Goal: Information Seeking & Learning: Learn about a topic

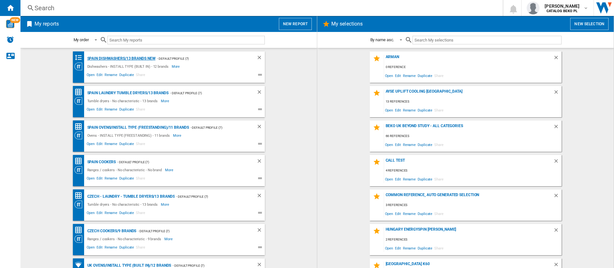
click at [125, 57] on div "Spain Dishwashers/13 brands New" at bounding box center [121, 59] width 70 height 8
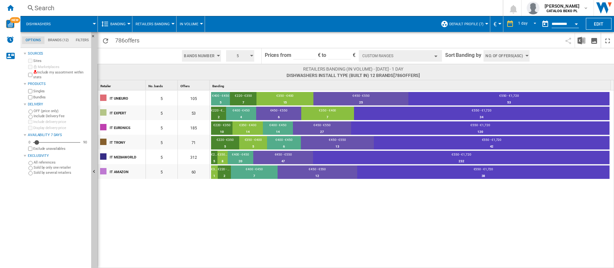
click at [114, 22] on span "Banding" at bounding box center [117, 24] width 15 height 4
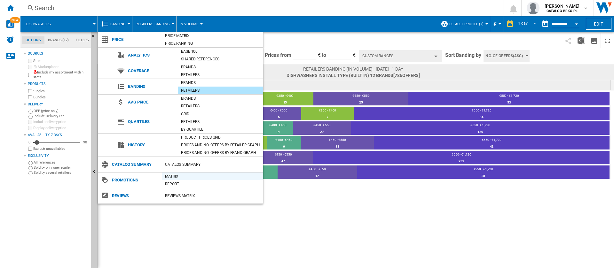
click at [173, 176] on div "Matrix" at bounding box center [212, 176] width 101 height 6
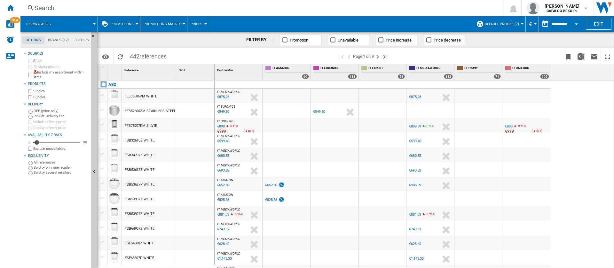
click at [130, 23] on span "Promotions" at bounding box center [121, 24] width 23 height 4
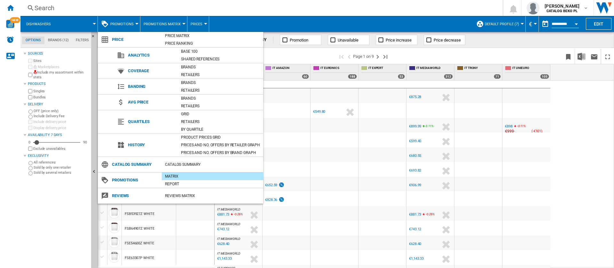
click at [170, 22] on md-backdrop at bounding box center [307, 134] width 614 height 268
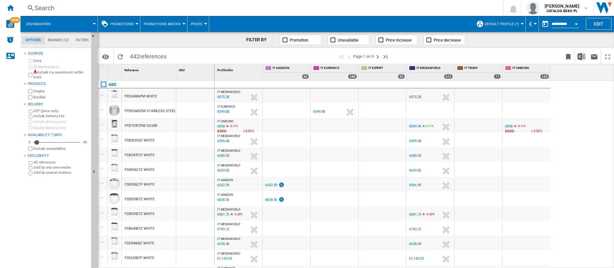
click at [171, 23] on span "Promotions Matrix" at bounding box center [162, 24] width 37 height 4
click at [168, 52] on span "Promotions Report" at bounding box center [166, 55] width 42 height 6
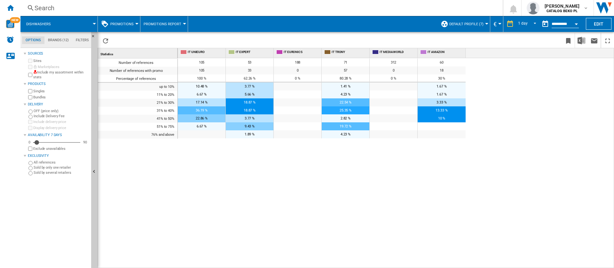
click at [117, 24] on span "Promotions" at bounding box center [121, 24] width 23 height 4
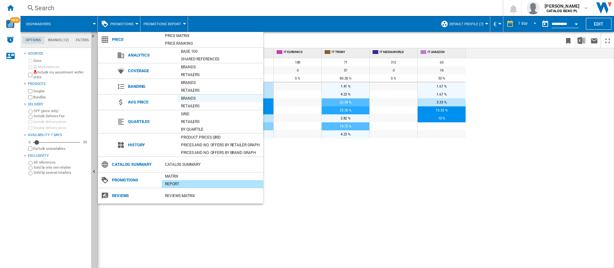
click at [196, 100] on div "Brands" at bounding box center [220, 98] width 85 height 6
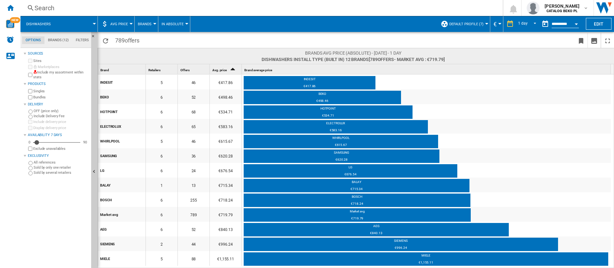
click at [123, 20] on button "AVG Price" at bounding box center [120, 24] width 21 height 16
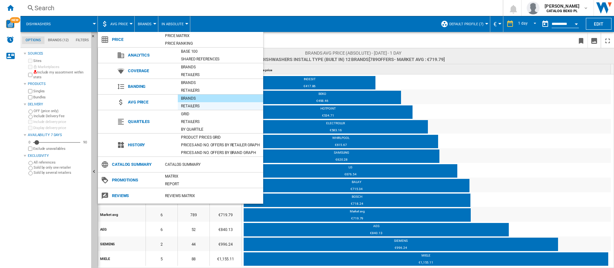
click at [194, 104] on div "Retailers" at bounding box center [220, 106] width 85 height 6
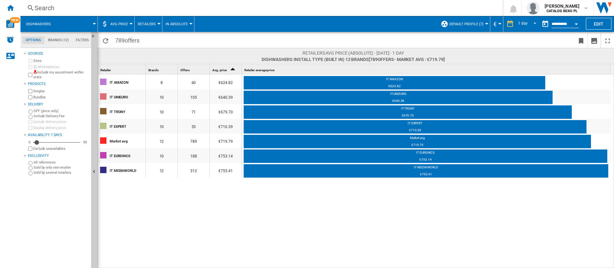
click at [120, 23] on span "AVG Price" at bounding box center [119, 24] width 18 height 4
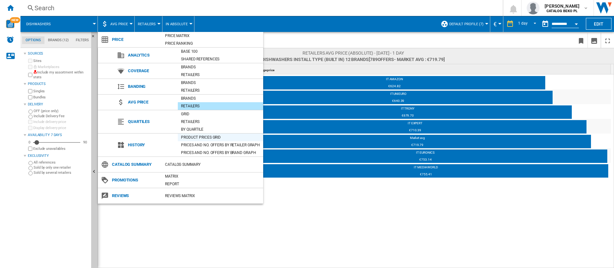
click at [195, 137] on div "Product prices grid" at bounding box center [220, 137] width 85 height 6
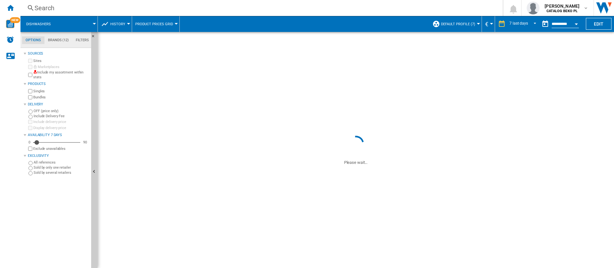
click at [168, 23] on span "Product prices grid" at bounding box center [154, 24] width 38 height 4
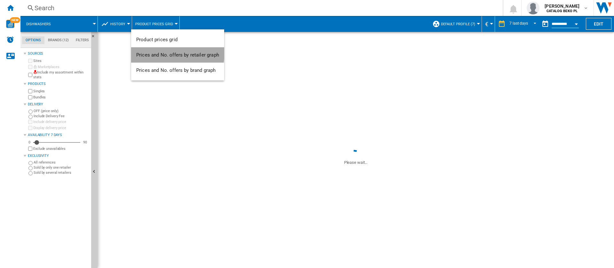
click at [168, 51] on button "Prices and No. offers by retailer graph" at bounding box center [177, 54] width 93 height 15
